Goal: Information Seeking & Learning: Check status

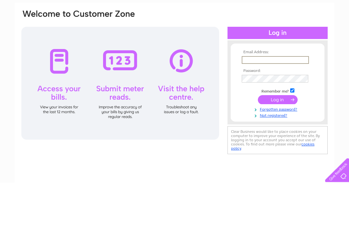
scroll to position [46, 0]
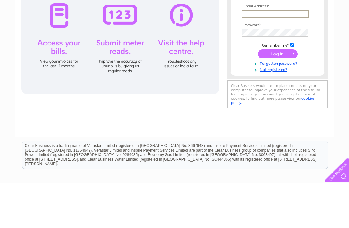
type input "Nicola@joybeautytherapy.co.uk"
click at [277, 100] on input "submit" at bounding box center [278, 99] width 40 height 9
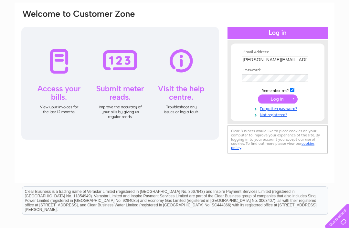
click at [268, 98] on input "submit" at bounding box center [278, 99] width 40 height 9
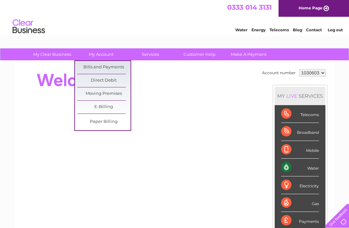
click at [88, 63] on link "Bills and Payments" at bounding box center [103, 67] width 53 height 13
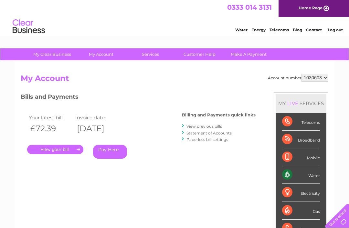
click at [49, 150] on link "." at bounding box center [55, 149] width 56 height 9
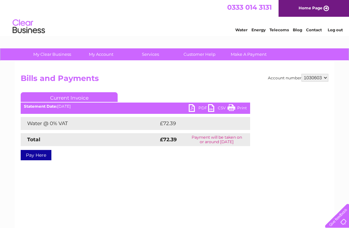
click at [197, 107] on link "PDF" at bounding box center [198, 108] width 19 height 9
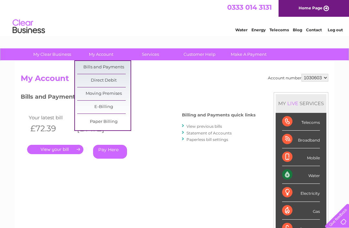
click at [86, 66] on link "Bills and Payments" at bounding box center [103, 67] width 53 height 13
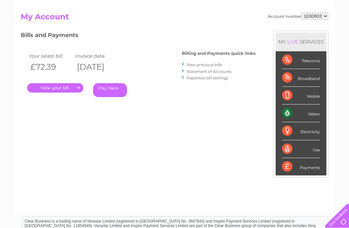
scroll to position [61, 0]
click at [191, 66] on link "View previous bills" at bounding box center [204, 65] width 36 height 5
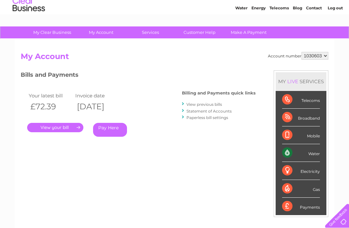
scroll to position [0, 0]
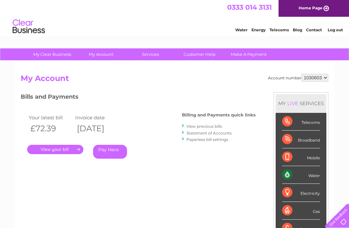
click at [304, 9] on link "Home Page" at bounding box center [313, 8] width 70 height 17
